Goal: Obtain resource: Obtain resource

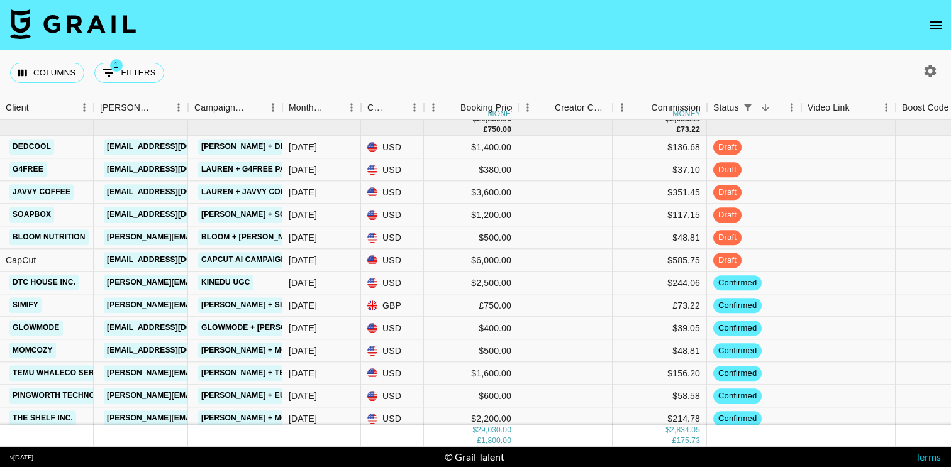
scroll to position [279, 419]
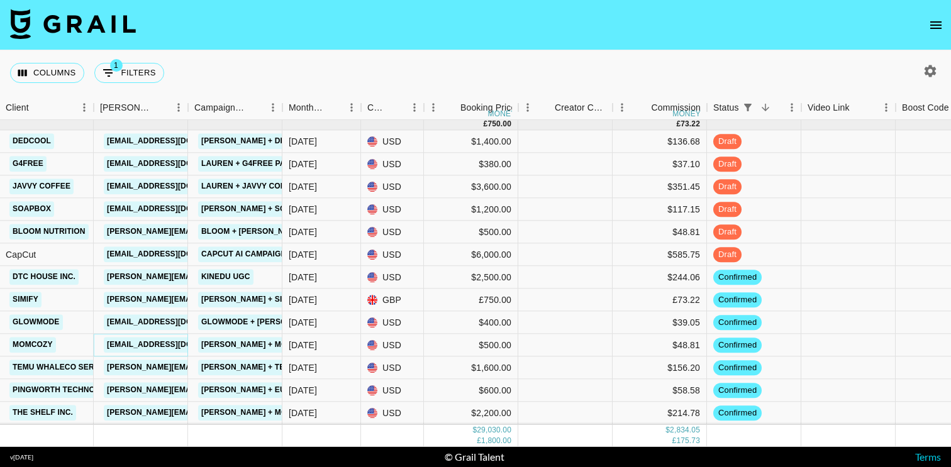
copy link "[EMAIL_ADDRESS][DOMAIN_NAME]"
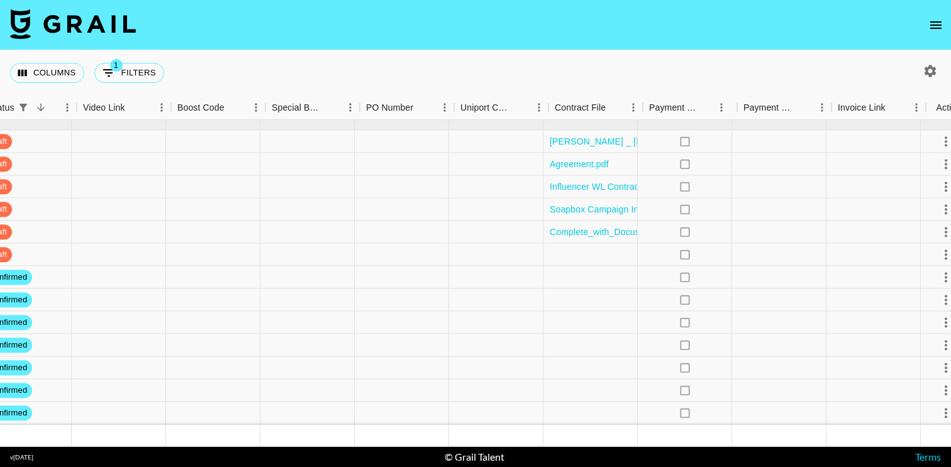
scroll to position [279, 1168]
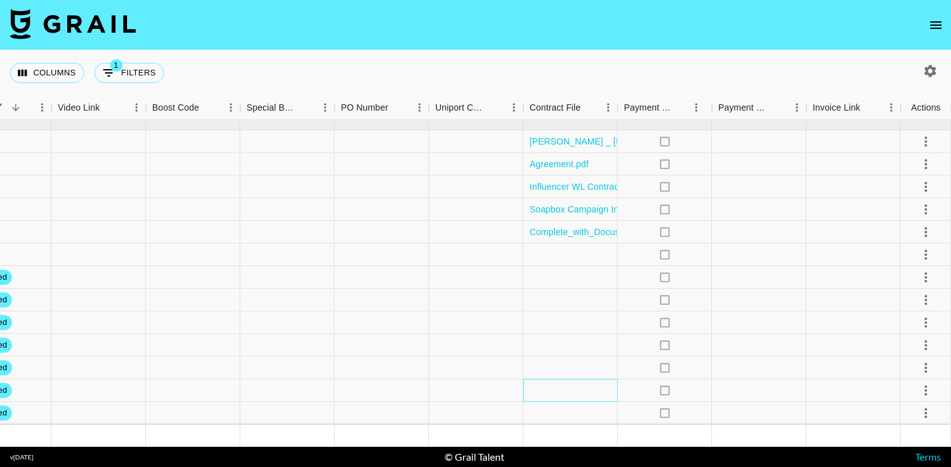
click at [592, 390] on div at bounding box center [570, 391] width 94 height 23
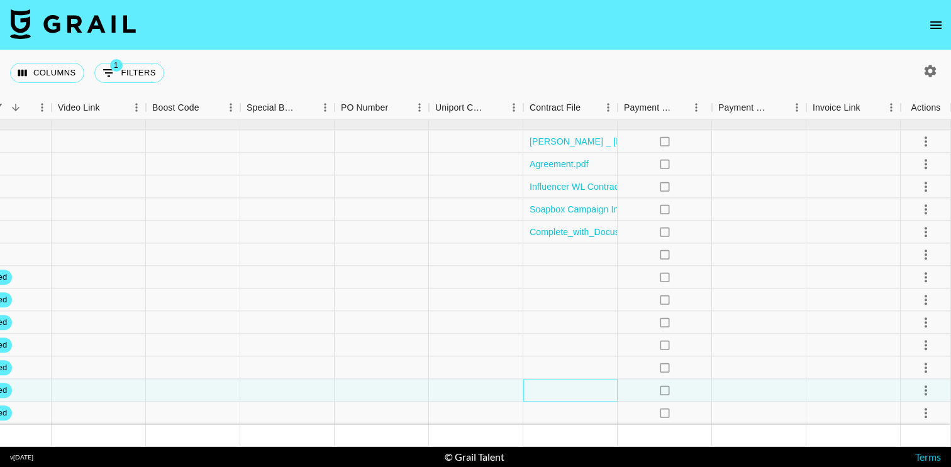
click at [592, 390] on div at bounding box center [570, 391] width 94 height 23
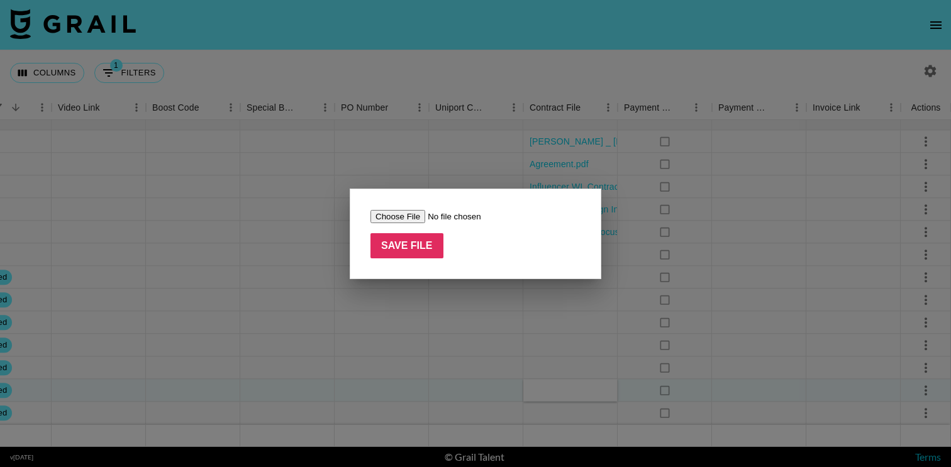
click at [399, 212] on input "file" at bounding box center [449, 216] width 159 height 13
click at [317, 216] on div at bounding box center [475, 233] width 951 height 467
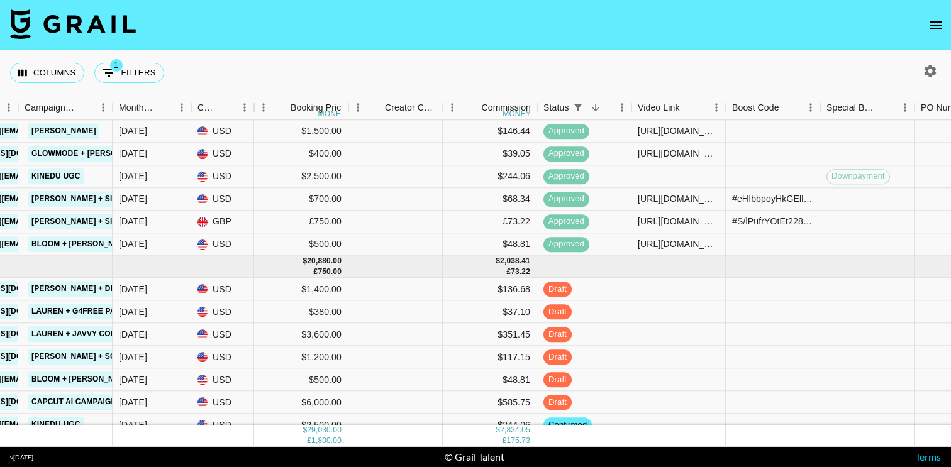
scroll to position [94, 588]
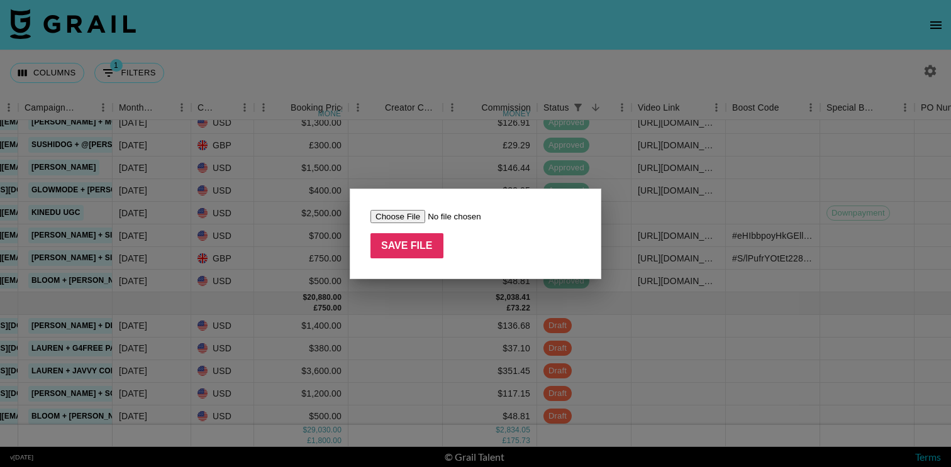
click at [406, 155] on div at bounding box center [475, 233] width 951 height 467
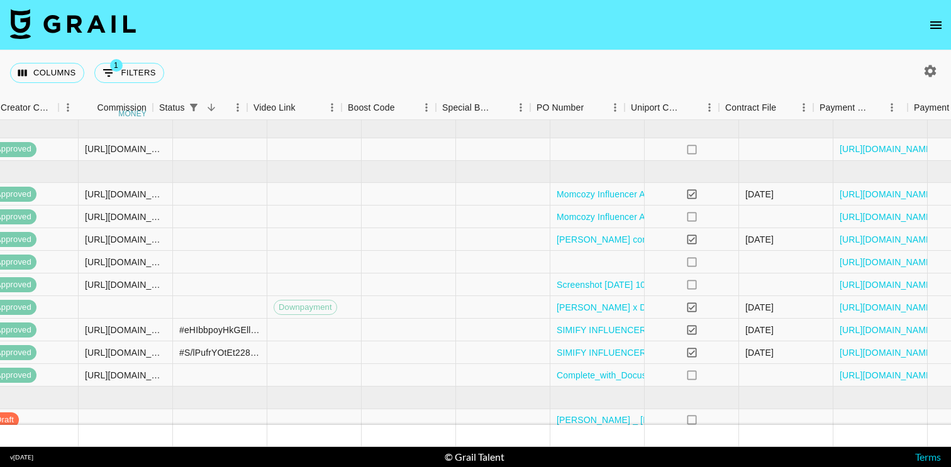
scroll to position [0, 1168]
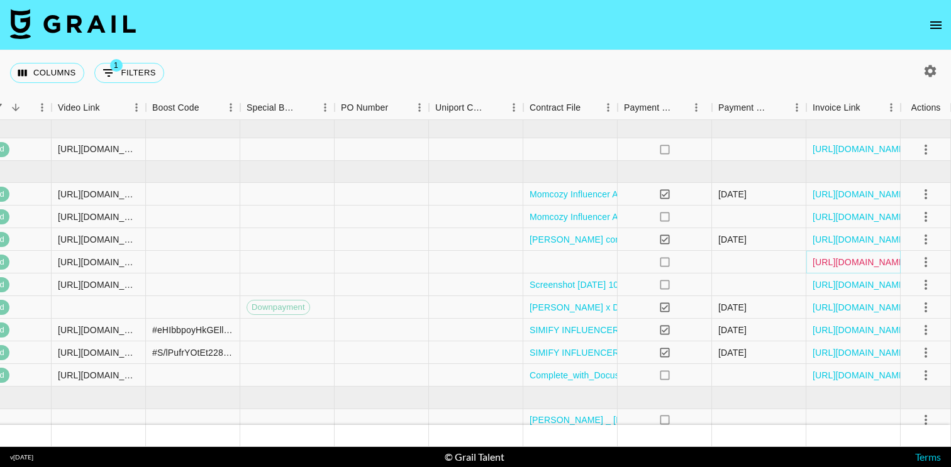
click at [817, 260] on link "[URL][DOMAIN_NAME]" at bounding box center [859, 262] width 95 height 13
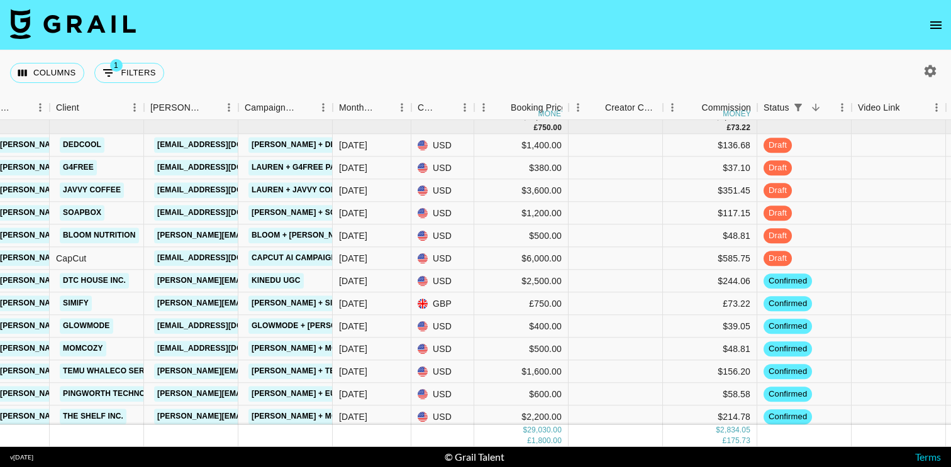
scroll to position [279, 368]
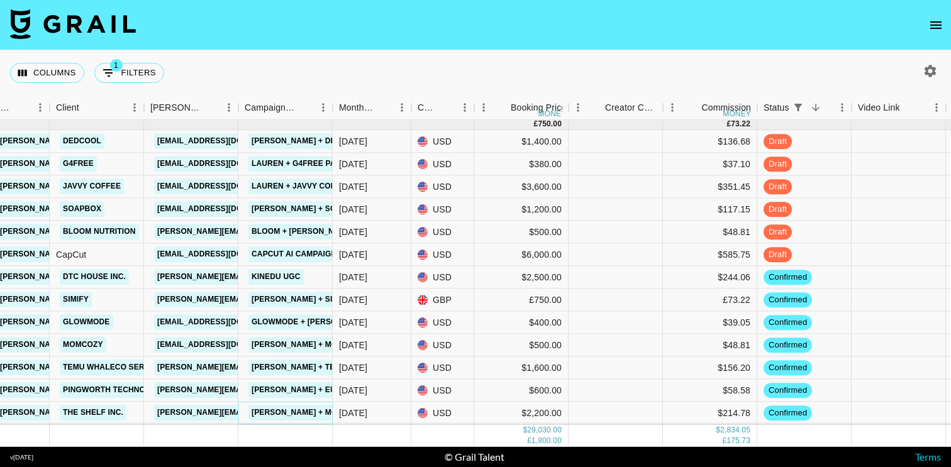
click at [301, 415] on link "[PERSON_NAME] + Mommy's Bliss - 1 TikTok, 2 UGC Images, 30 days paid, 90 days o…" at bounding box center [450, 414] width 404 height 16
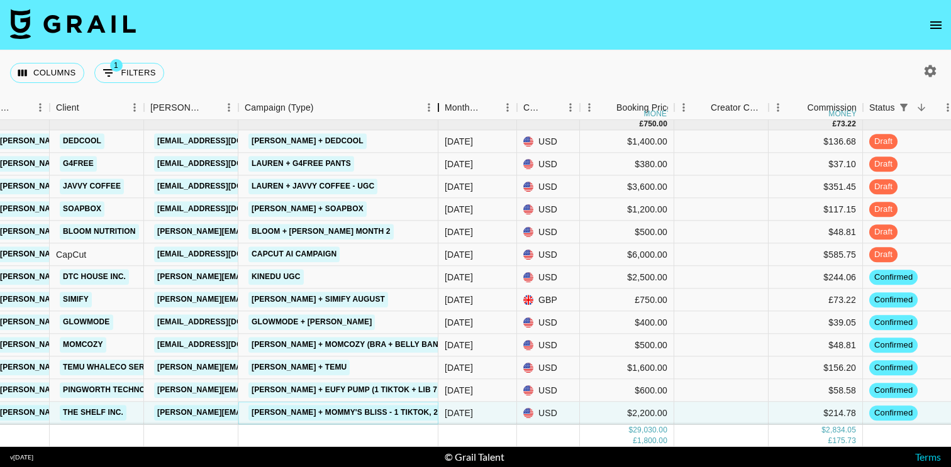
drag, startPoint x: 331, startPoint y: 111, endPoint x: 437, endPoint y: 116, distance: 105.7
click at [437, 116] on div "Campaign (Type)" at bounding box center [438, 108] width 15 height 25
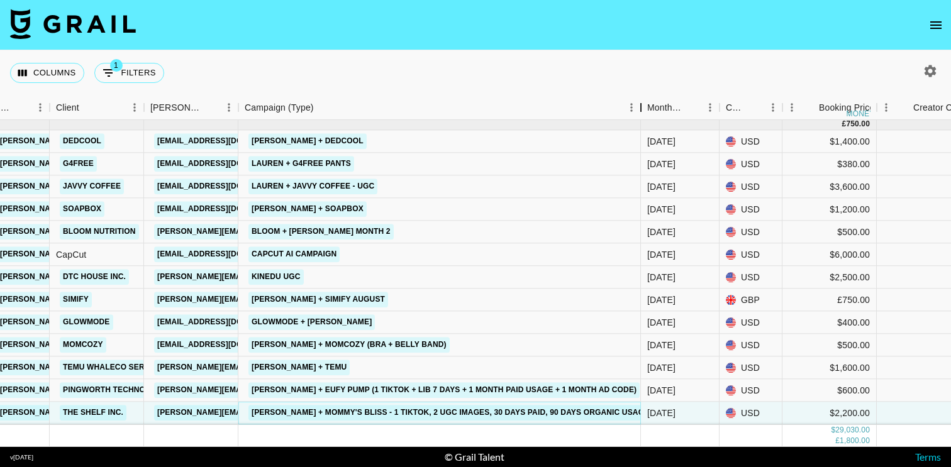
drag, startPoint x: 434, startPoint y: 109, endPoint x: 641, endPoint y: 109, distance: 206.8
click at [641, 110] on div "Campaign (Type)" at bounding box center [640, 108] width 15 height 25
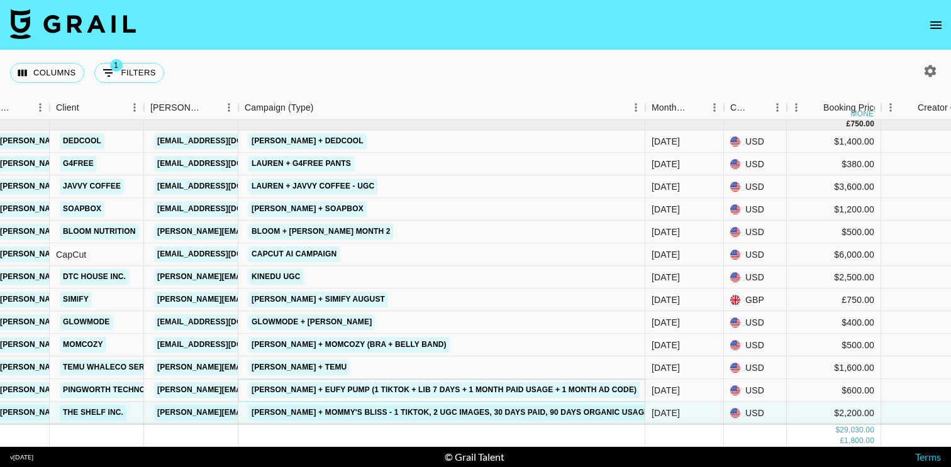
drag, startPoint x: 338, startPoint y: 389, endPoint x: 499, endPoint y: 390, distance: 161.6
copy link "[PERSON_NAME] + Eufy Pump (1 TiKtok + LIB 7 days + 1 month paid usage + 1 month…"
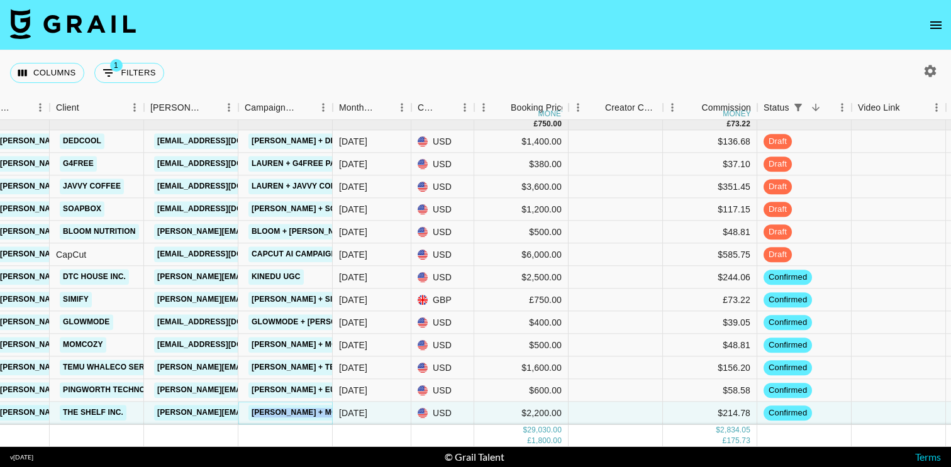
copy link "[PERSON_NAME] + Mommy's Bliss - 1 TikTok, 2 UGC Images, 30 days paid, 90 days o…"
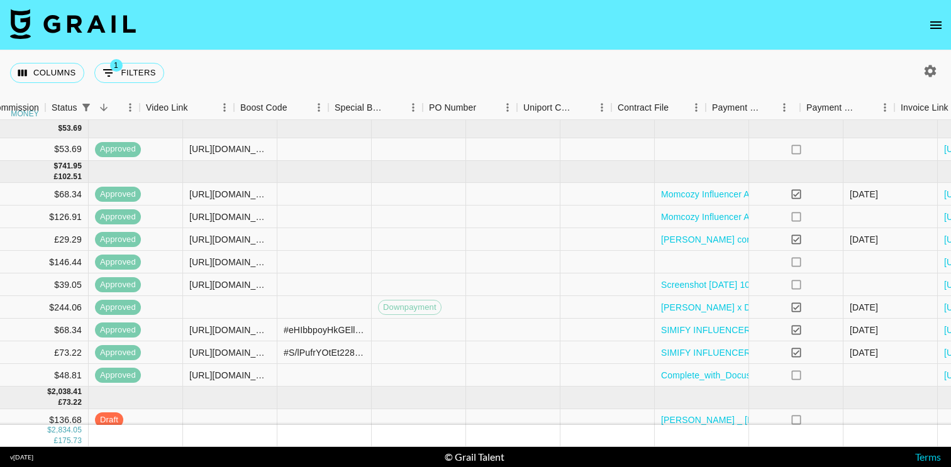
scroll to position [0, 1168]
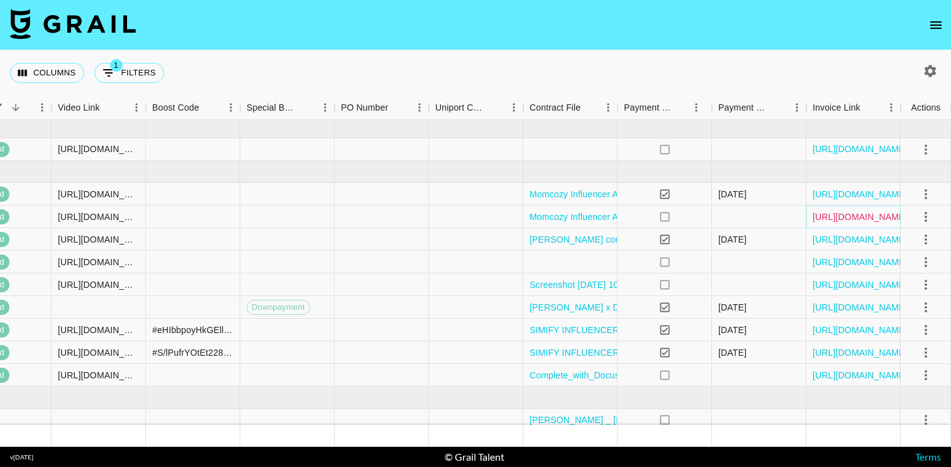
click at [824, 219] on link "[URL][DOMAIN_NAME]" at bounding box center [859, 217] width 95 height 13
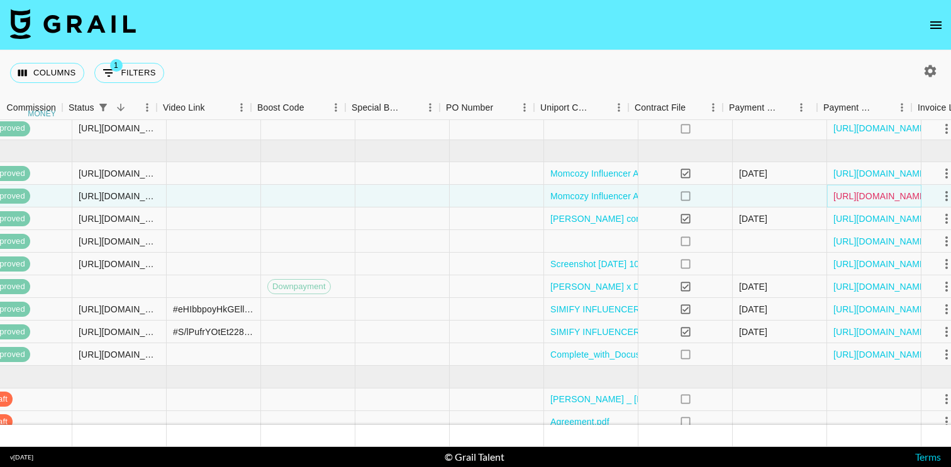
scroll to position [21, 1168]
